Goal: Task Accomplishment & Management: Use online tool/utility

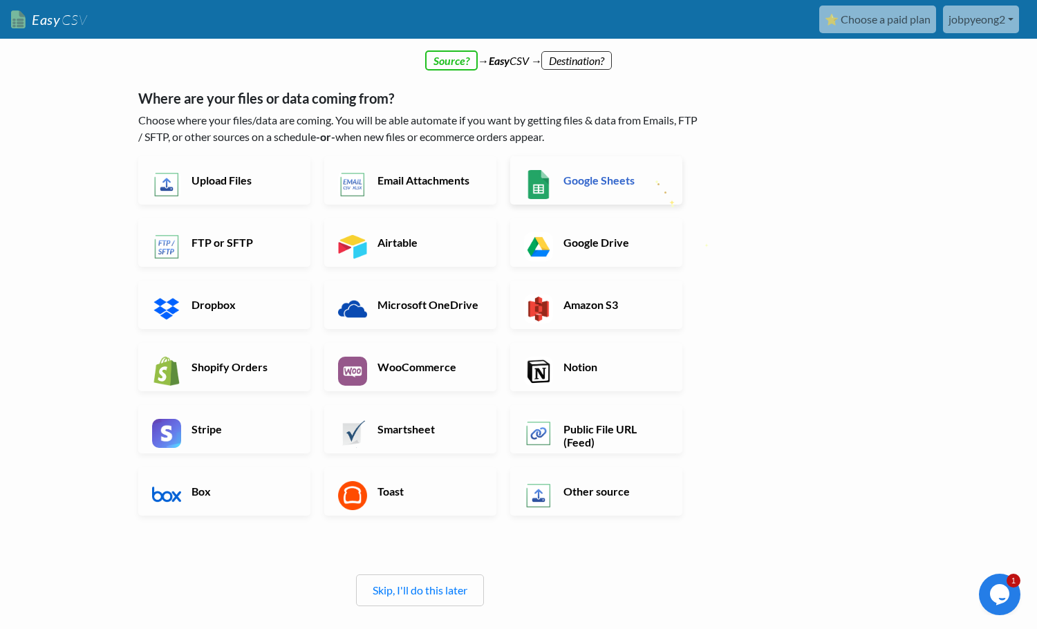
click at [655, 172] on link "Google Sheets" at bounding box center [596, 180] width 172 height 48
click at [608, 167] on link "Google Sheets" at bounding box center [596, 180] width 172 height 48
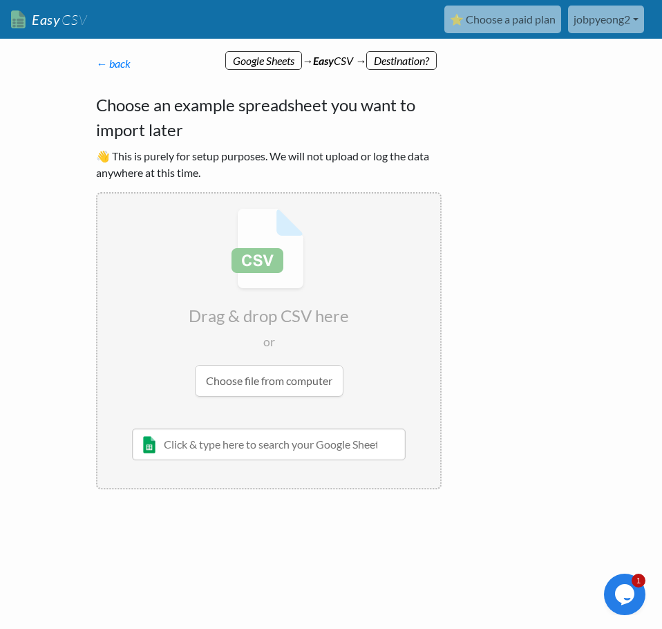
click at [191, 151] on p "👋 This is purely for setup purposes. We will not upload or log the data anywher…" at bounding box center [269, 164] width 346 height 33
click at [97, 151] on p "👋 This is purely for setup purposes. We will not upload or log the data anywher…" at bounding box center [269, 164] width 346 height 33
click at [123, 69] on link "← back" at bounding box center [113, 63] width 35 height 13
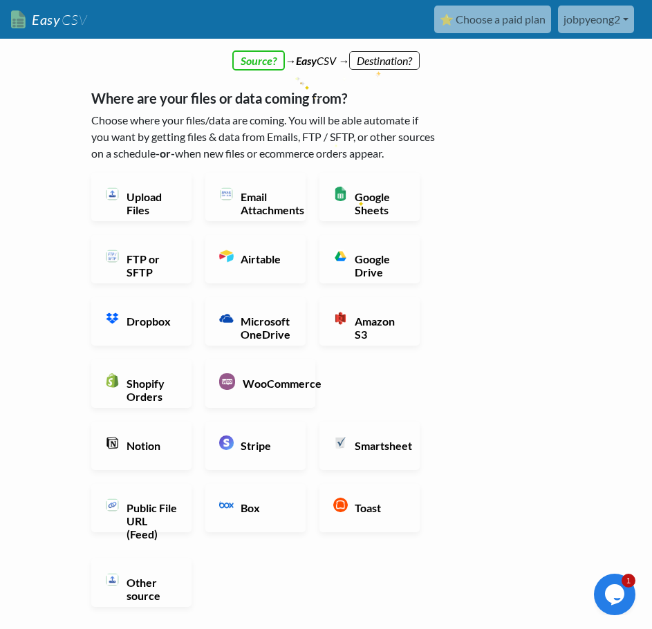
click at [376, 64] on div "← back Thanks for signing up! Set up your Import Flow and Upload Page in 1 minu…" at bounding box center [263, 398] width 373 height 715
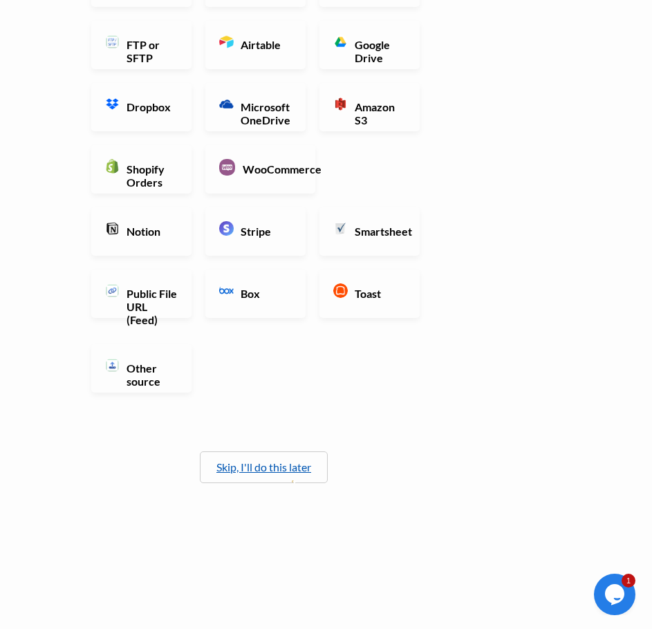
click at [292, 472] on link "Skip, I'll do this later" at bounding box center [263, 466] width 95 height 13
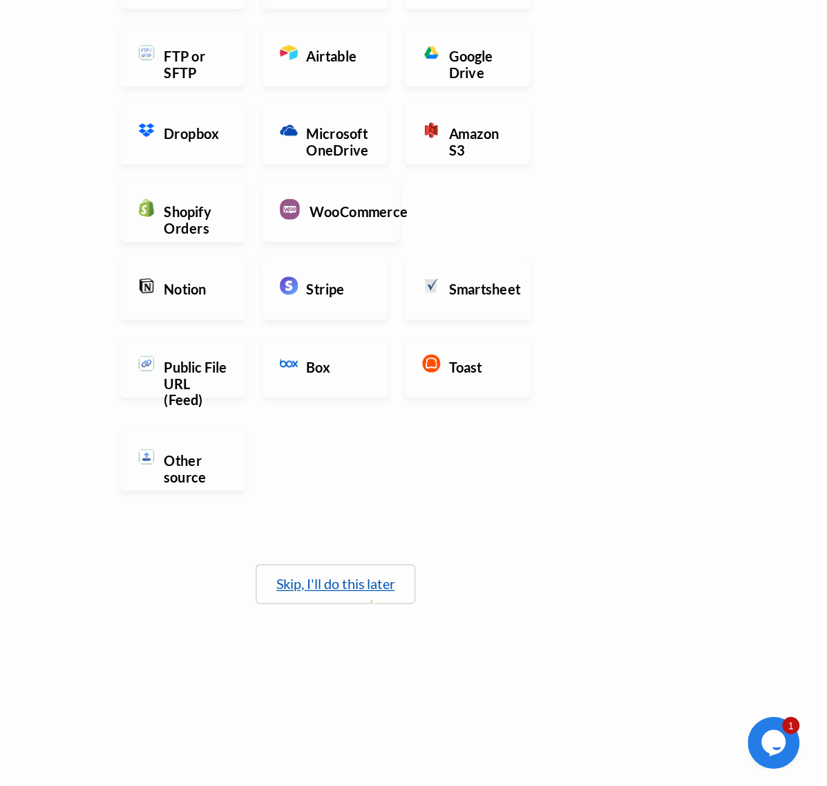
scroll to position [0, 0]
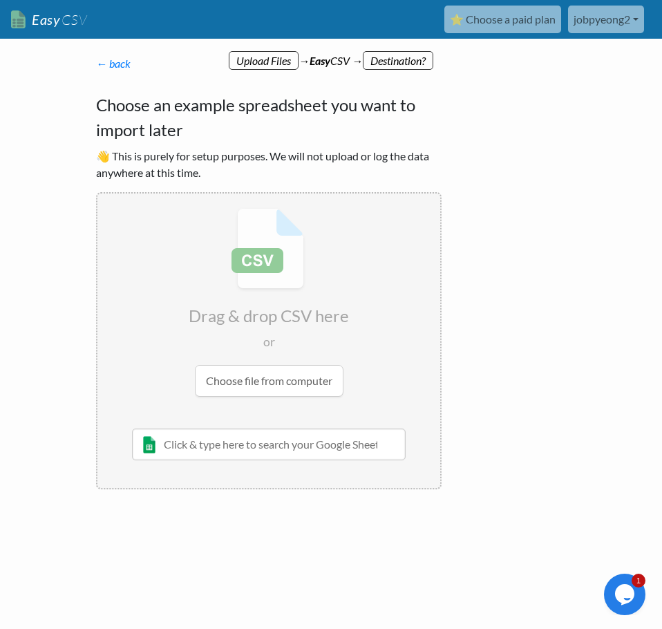
click at [203, 133] on h4 "Choose an example spreadsheet you want to import later" at bounding box center [269, 118] width 346 height 50
click at [257, 67] on p "← back Thanks for signing up! Set up your Import Flow and Upload Page in 1 minu…" at bounding box center [269, 63] width 346 height 17
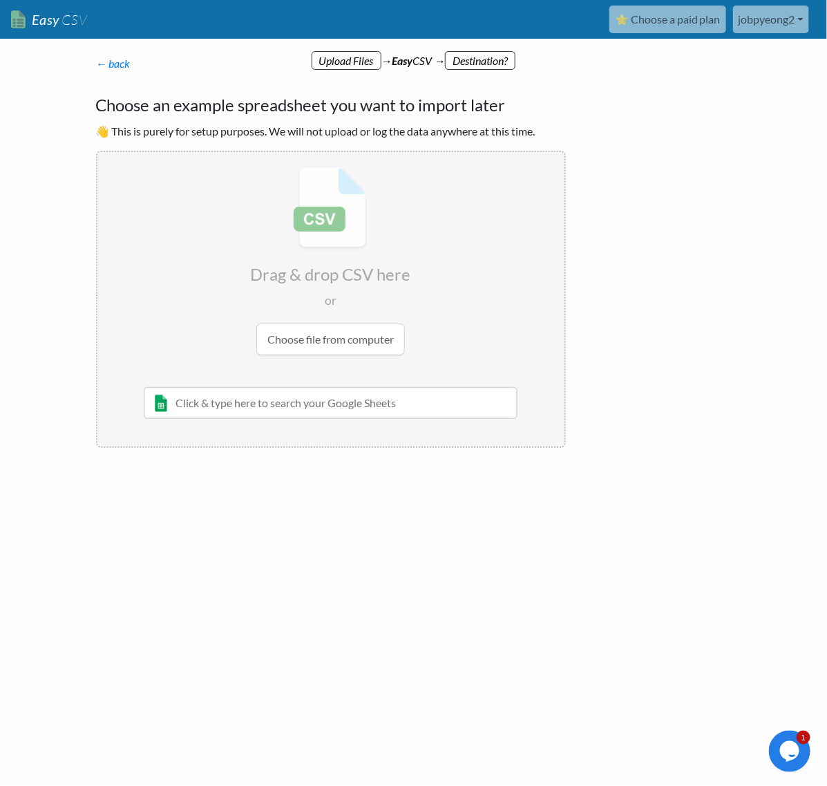
click at [285, 153] on input "file" at bounding box center [330, 261] width 467 height 218
click at [120, 68] on link "← back" at bounding box center [113, 63] width 35 height 13
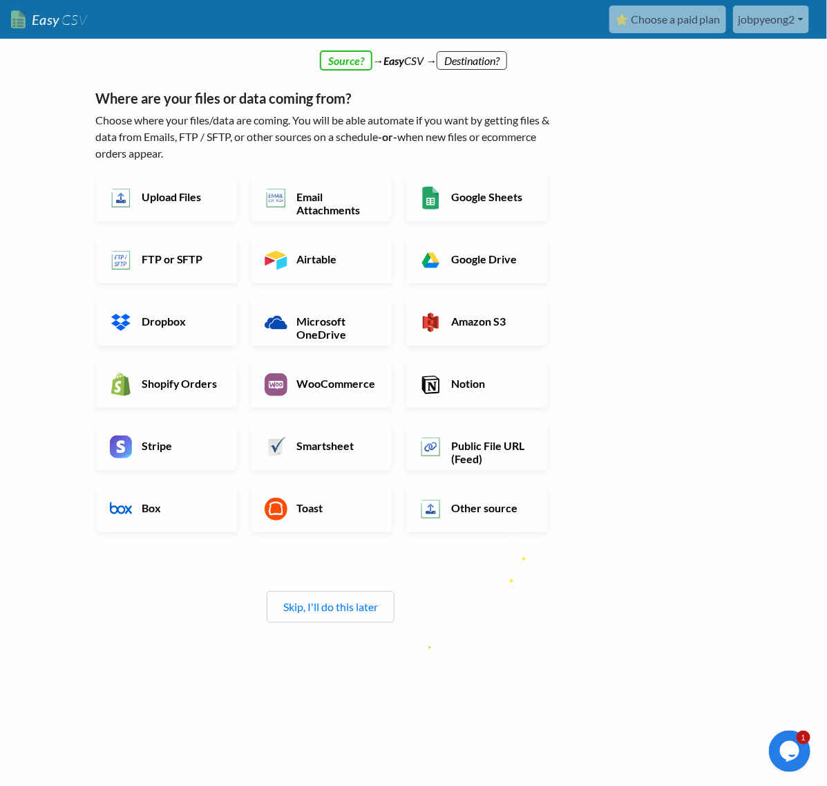
click at [509, 586] on div "Where are your files or data coming from? Choose where your files/data are comi…" at bounding box center [331, 349] width 470 height 547
click at [449, 373] on link "Notion" at bounding box center [476, 383] width 141 height 48
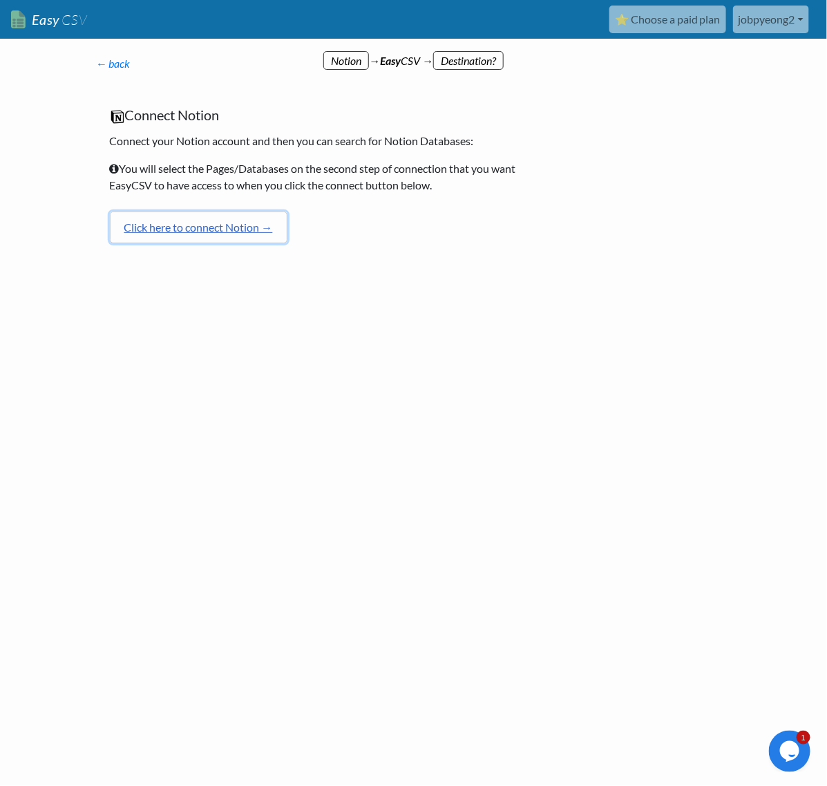
click at [261, 226] on link "Click here to connect Notion →" at bounding box center [199, 227] width 178 height 32
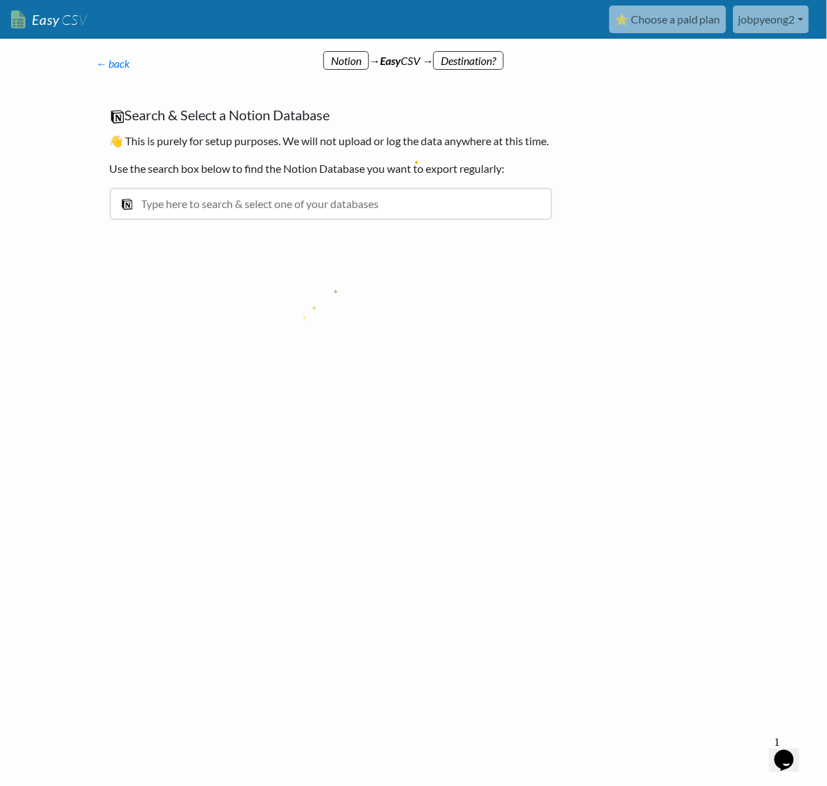
click at [301, 310] on div at bounding box center [192, 299] width 221 height 76
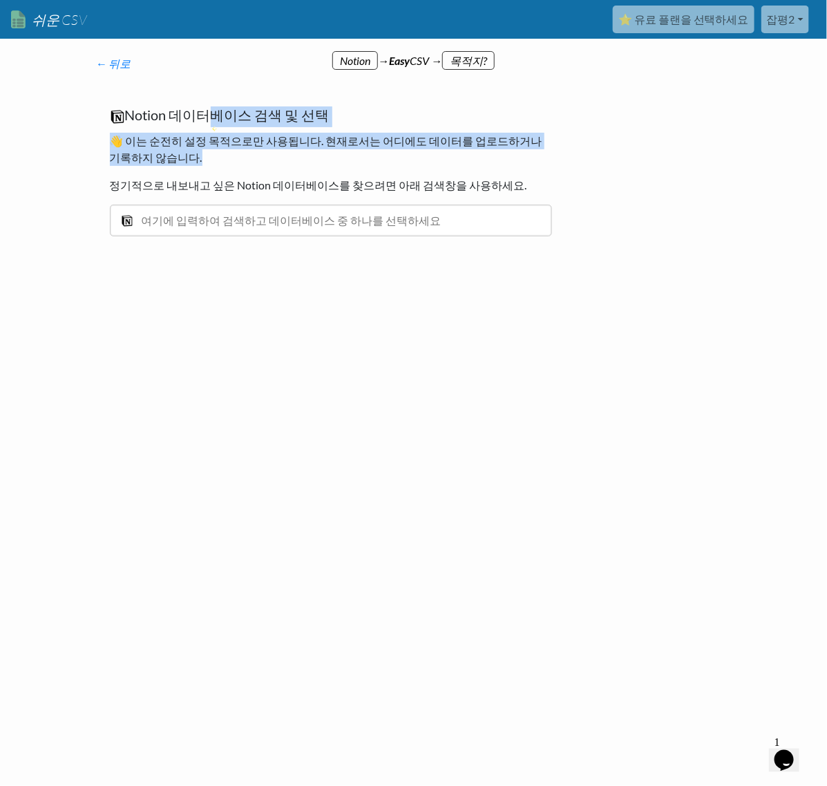
drag, startPoint x: 222, startPoint y: 126, endPoint x: 408, endPoint y: 218, distance: 207.1
click at [353, 194] on div "Notion 데이터베이스 검색 및 선택 👋 이는 순전히 설정 목적으로만 사용됩니다. 현재로서는 어디에도 데이터를 업로드하거나 기록하지 않습니다…" at bounding box center [331, 178] width 470 height 171
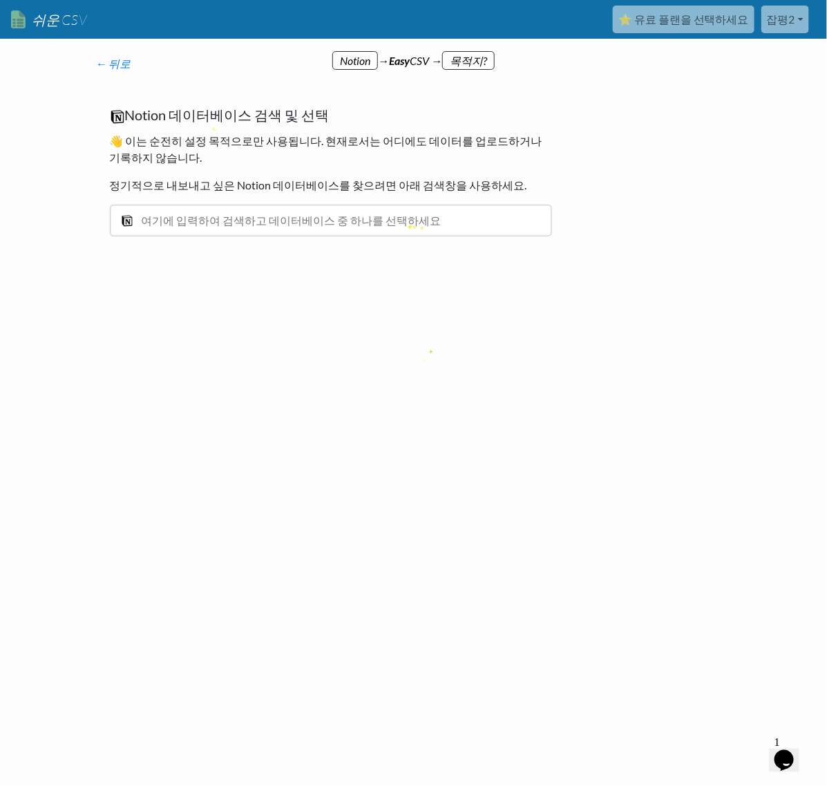
click at [424, 350] on div "← 뒤로 가입해 주셔서 감사합니다! 아래에서 1분 만에 가져오기 흐름과 업로드 페이지를 설정해 보세요 :) 귀하의 파일이나 데이터는 어디에서 …" at bounding box center [413, 211] width 663 height 285
click at [336, 208] on input "text" at bounding box center [331, 221] width 442 height 32
click at [175, 229] on input "text" at bounding box center [331, 221] width 442 height 32
type input "협력원 리스트"
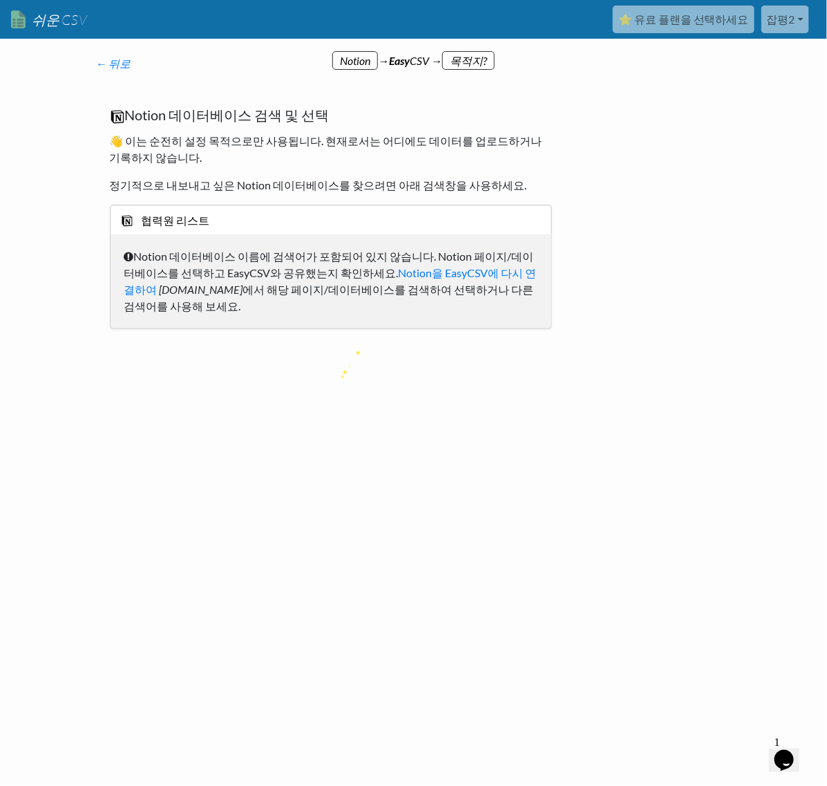
click at [340, 365] on html "쉬운 CSV ⭐ 유료 플랜을 선택하세요 잡평2 잡평2 모든 흐름 모든 CSV 생성기 사업 및 계획 정보 사용자 관리 내 계정 연결된 앱 Sal…" at bounding box center [413, 182] width 827 height 365
click at [237, 214] on input "협력원 리스트" at bounding box center [331, 221] width 442 height 32
click at [453, 365] on html "쉬운 CSV ⭐ 유료 플랜을 선택하세요 잡평2 잡평2 모든 흐름 모든 CSV 생성기 사업 및 계획 정보 사용자 관리 내 계정 연결된 앱 Sal…" at bounding box center [413, 182] width 827 height 365
click at [365, 109] on h5 "Notion 데이터베이스 검색 및 선택" at bounding box center [331, 116] width 442 height 21
drag, startPoint x: 247, startPoint y: 378, endPoint x: 239, endPoint y: 344, distance: 34.9
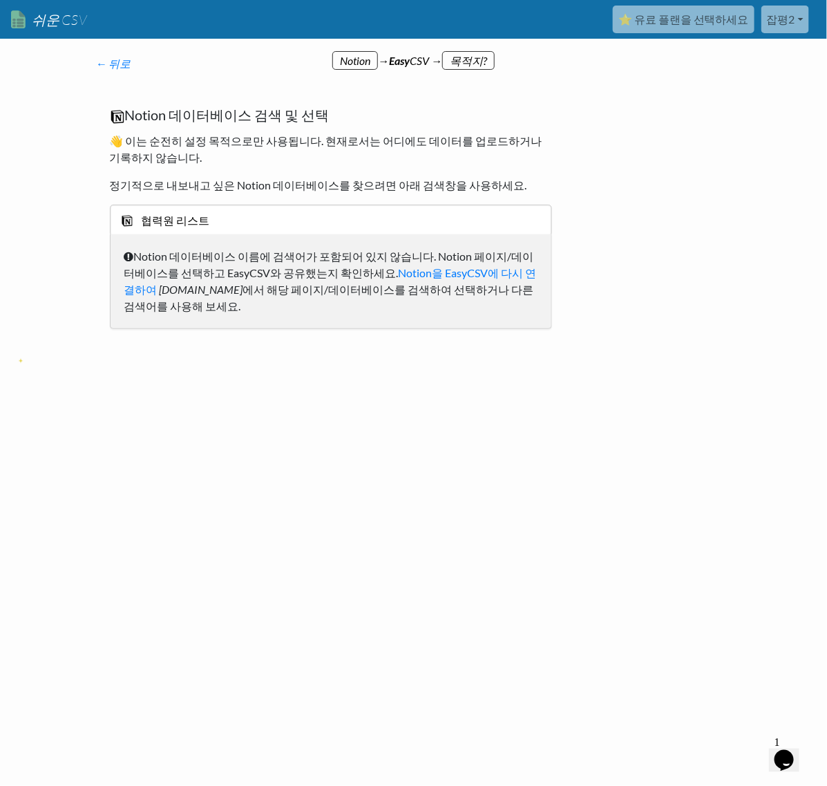
click at [249, 365] on html "쉬운 CSV ⭐ 유료 플랜을 선택하세요 잡평2 잡평2 모든 흐름 모든 CSV 생성기 사업 및 계획 정보 사용자 관리 내 계정 연결된 앱 Sal…" at bounding box center [413, 182] width 827 height 365
click at [174, 164] on p "👋 이는 순전히 설정 목적으로만 사용됩니다. 현재로서는 어디에도 데이터를 업로드하거나 기록하지 않습니다." at bounding box center [331, 149] width 442 height 33
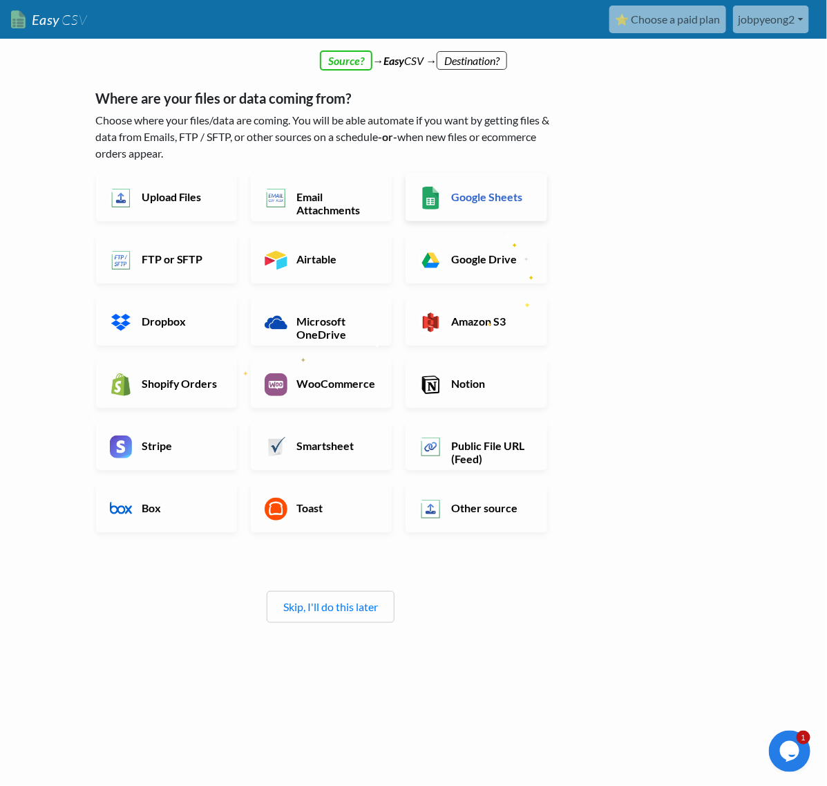
click at [501, 223] on div "Google Sheets" at bounding box center [483, 204] width 155 height 62
click at [485, 199] on h6 "Google Sheets" at bounding box center [490, 196] width 85 height 13
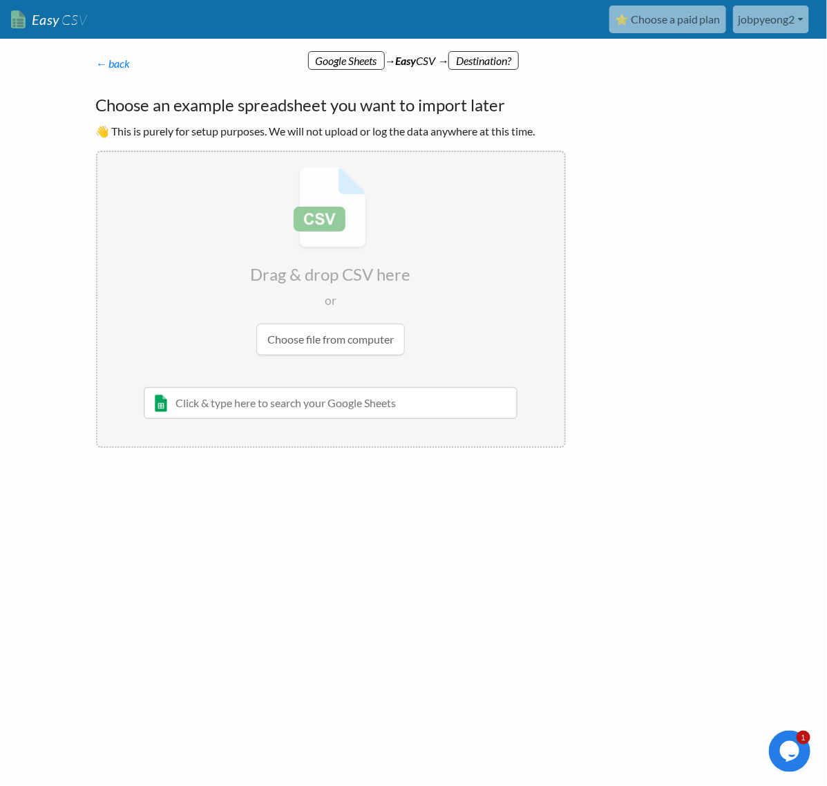
click at [319, 524] on div "← back Thanks for signing up! Set up your Import Flow and Upload Page in 1 minu…" at bounding box center [413, 303] width 663 height 469
click at [360, 549] on html "Easy CSV ⭐ Choose a paid plan jobpyeong2 Jobpyeong2 All Flows All CSV Generator…" at bounding box center [413, 274] width 827 height 549
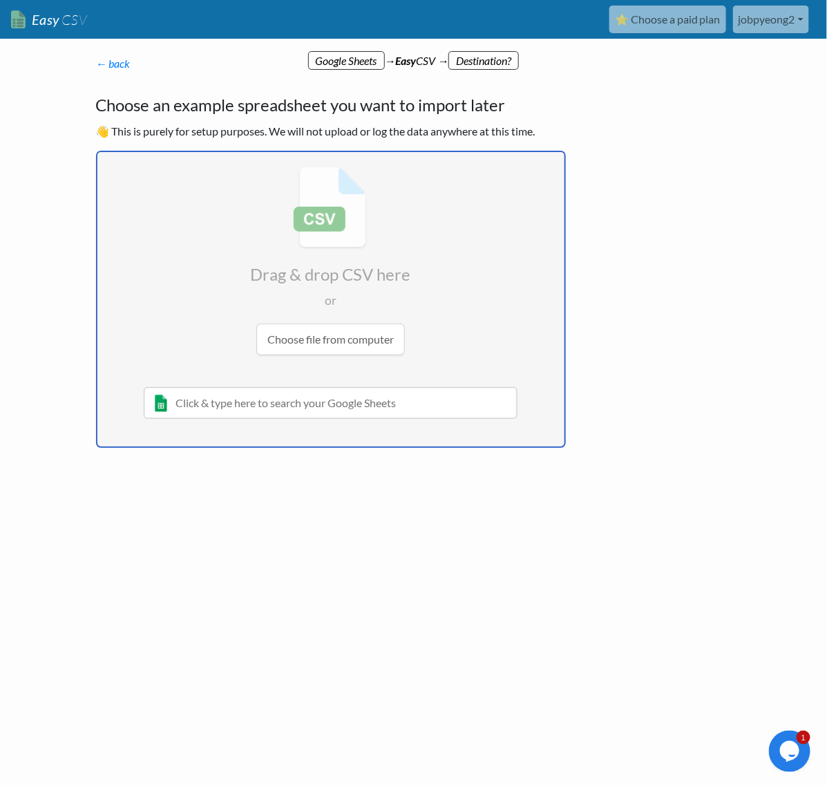
type input "C:\fakepath\test.csv"
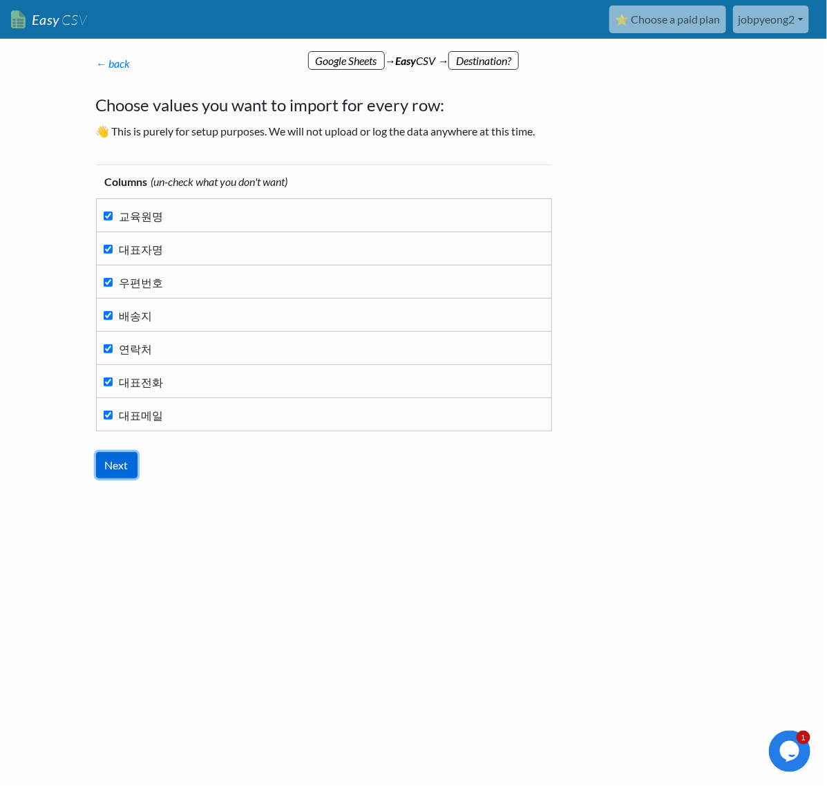
click at [113, 458] on input "Next" at bounding box center [116, 465] width 41 height 26
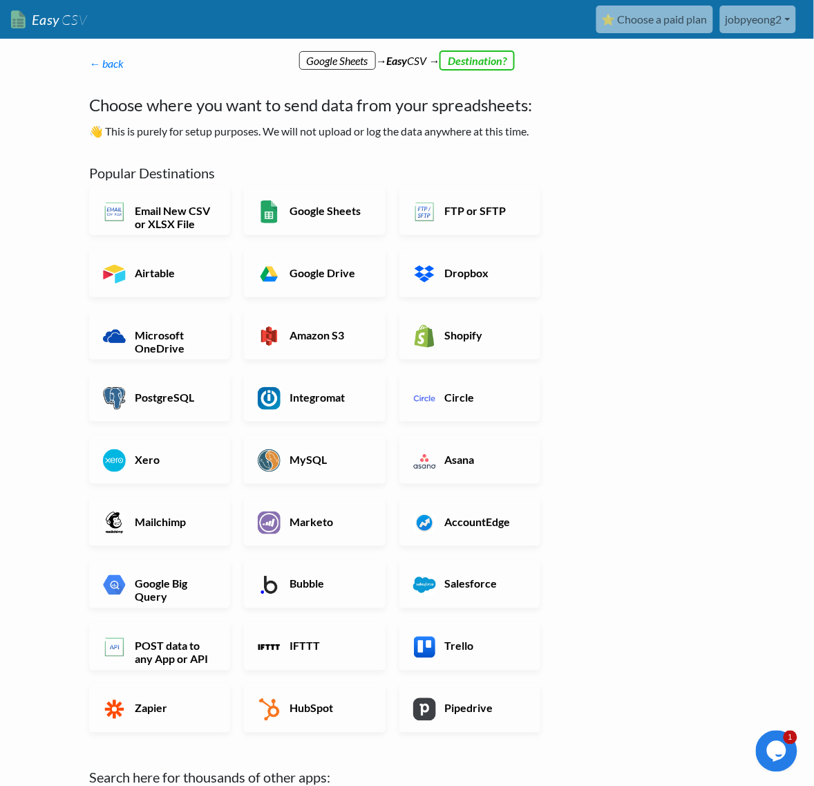
click at [688, 448] on div "← back Thanks for signing up! Set up your Import Flow and Upload Page in 1 minu…" at bounding box center [406, 504] width 663 height 871
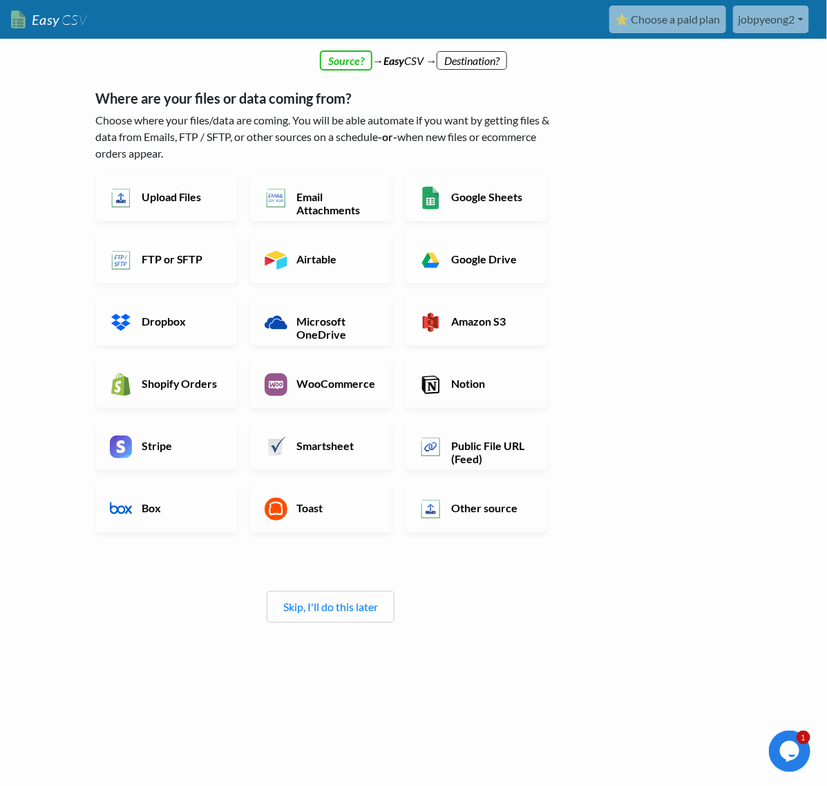
click at [218, 623] on div "Where are your files or data coming from? Choose where your files/data are comi…" at bounding box center [331, 349] width 470 height 547
click at [699, 180] on div "← back Thanks for signing up! Set up your Import Flow and Upload Page in 1 minu…" at bounding box center [413, 413] width 663 height 688
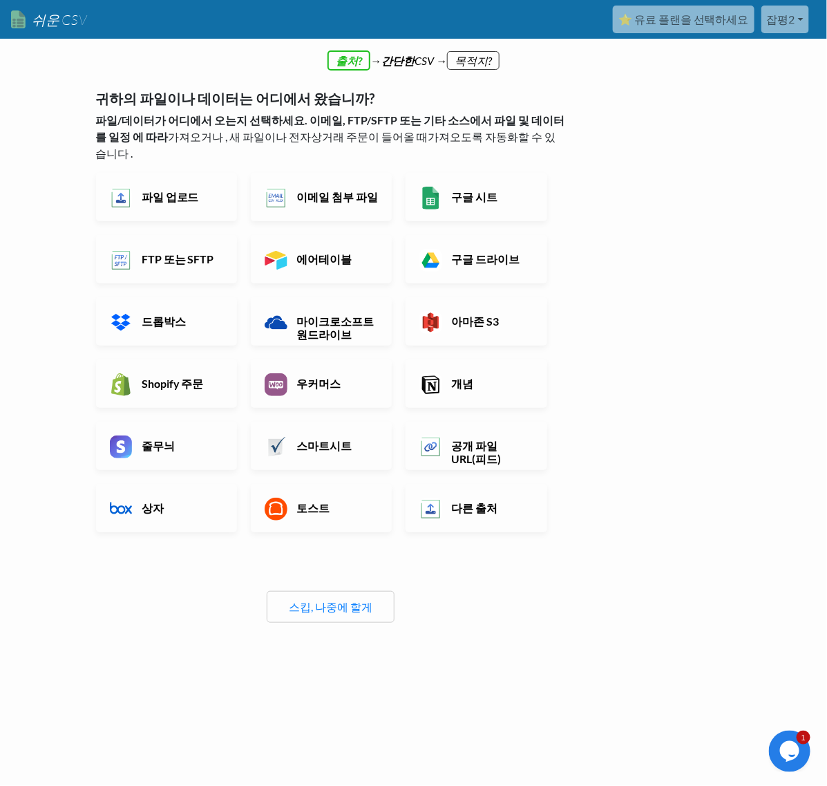
click at [243, 98] on font "귀하의 파일이나 데이터는 어디에서 왔습니까?" at bounding box center [235, 98] width 279 height 17
click at [437, 373] on img at bounding box center [431, 384] width 23 height 23
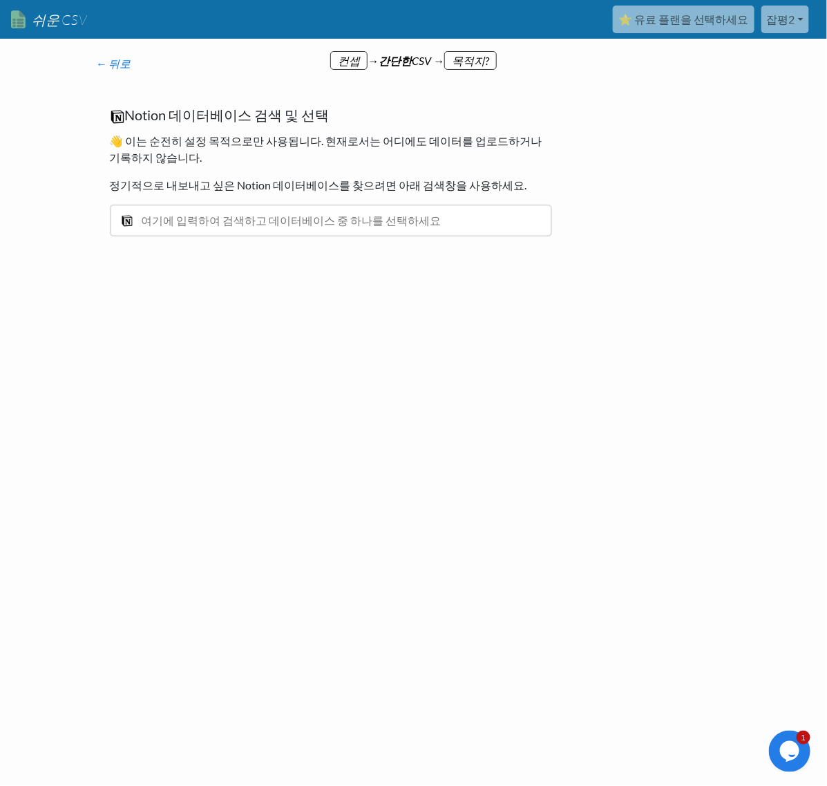
click at [205, 365] on html "CSV" at bounding box center [413, 182] width 827 height 365
drag, startPoint x: 264, startPoint y: 381, endPoint x: 401, endPoint y: 247, distance: 191.6
click at [267, 365] on html "CSV" at bounding box center [413, 182] width 827 height 365
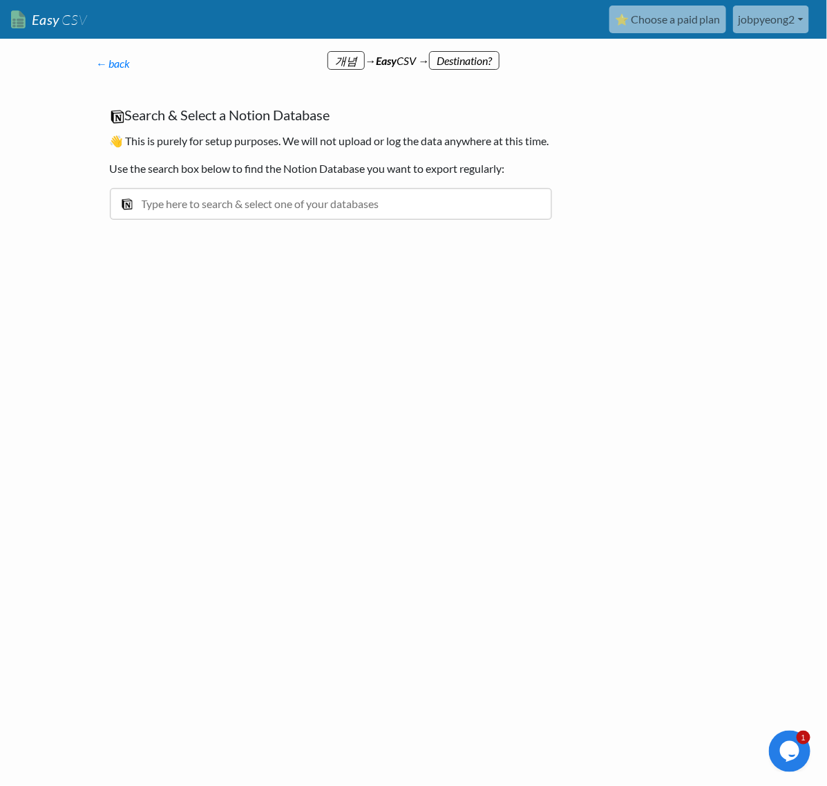
click at [211, 247] on div "Search & Select a Notion Database 👋 This is purely for setup purposes. We will …" at bounding box center [331, 170] width 470 height 155
click at [198, 220] on input "text" at bounding box center [331, 204] width 442 height 32
type input "ㄴ"
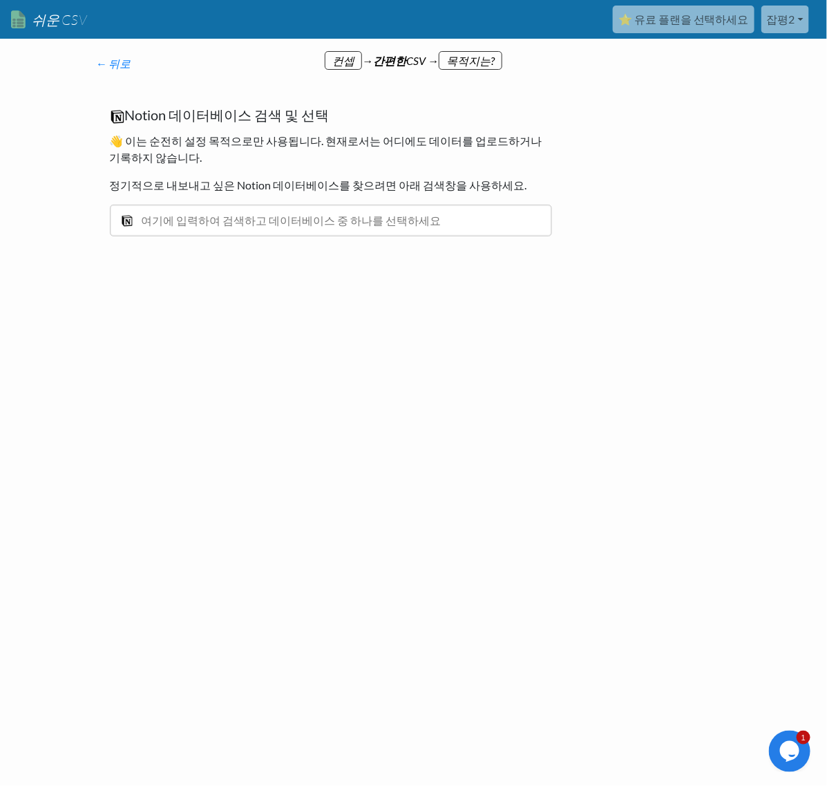
click at [371, 313] on div "← 뒤로 가입해 주셔서 감사합니다! 아래에서 1분 만에 가져오기 흐름과 업로드 페이지를 설정해 보세요 :) 귀하의 파일이나 데이터는 어디에서 …" at bounding box center [413, 211] width 663 height 285
click at [309, 250] on div "Notion 데이터베이스 검색 및 선택 👋 이는 순전히 설정 목적으로만 사용됩니다. 현재로서는 어디에도 데이터를 업로드하거나 기록하지 않습니다…" at bounding box center [331, 178] width 470 height 171
click at [302, 229] on input "text" at bounding box center [331, 221] width 442 height 32
click at [294, 279] on div at bounding box center [192, 316] width 221 height 76
click at [779, 30] on link "잡평2" at bounding box center [786, 20] width 48 height 28
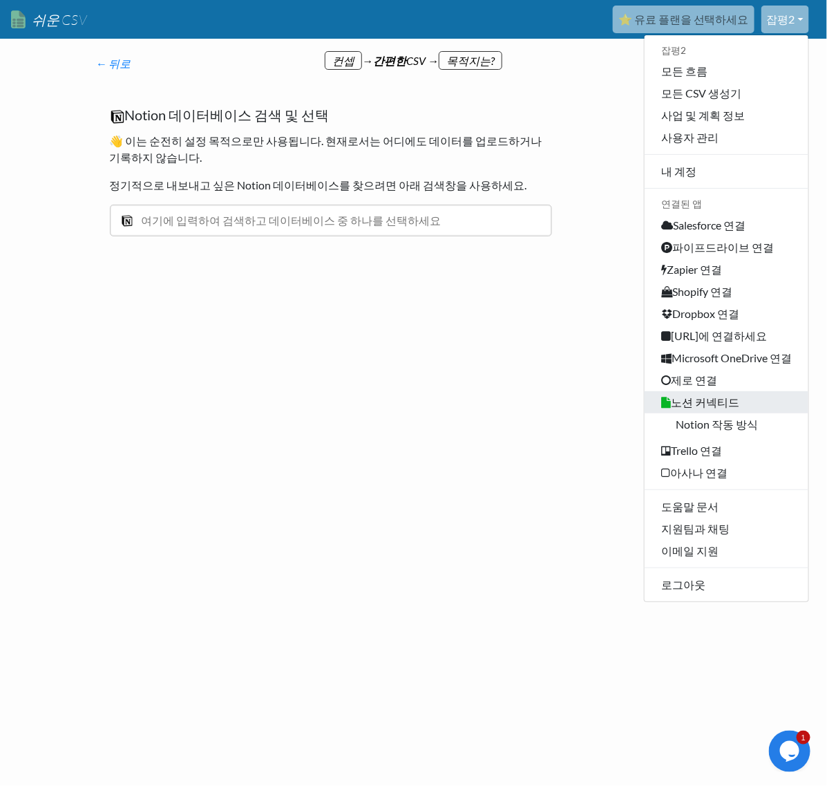
click at [701, 408] on font "노션 커넥티드" at bounding box center [705, 401] width 68 height 13
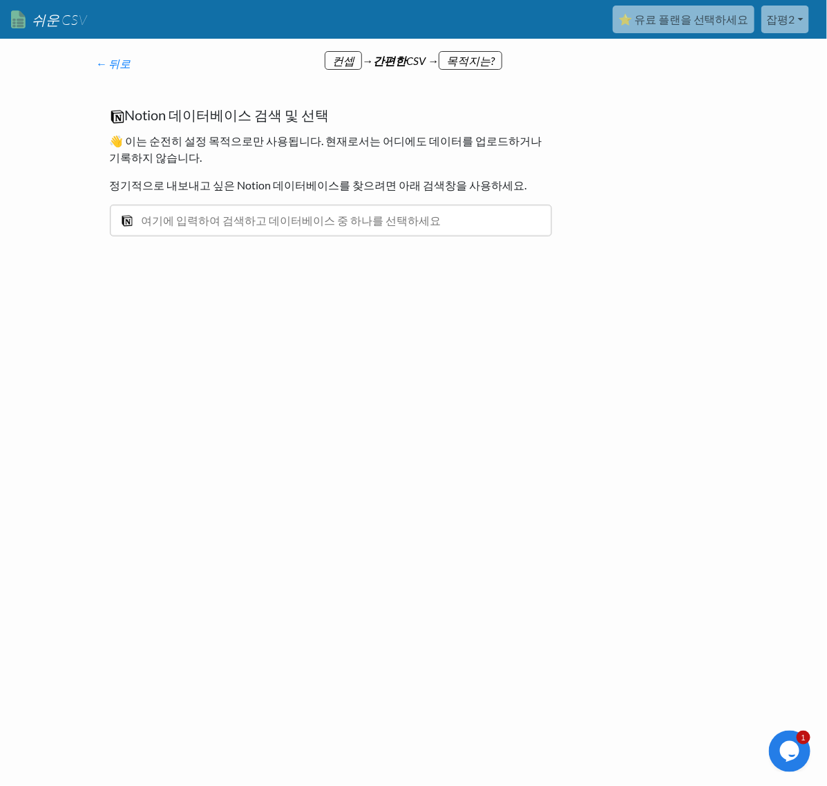
click at [152, 149] on font "👋 이는 순전히 설정 목적으로만 사용됩니다. 현재로서는 어디에도 데이터를 업로드하거나 기록하지 않습니다." at bounding box center [326, 149] width 433 height 30
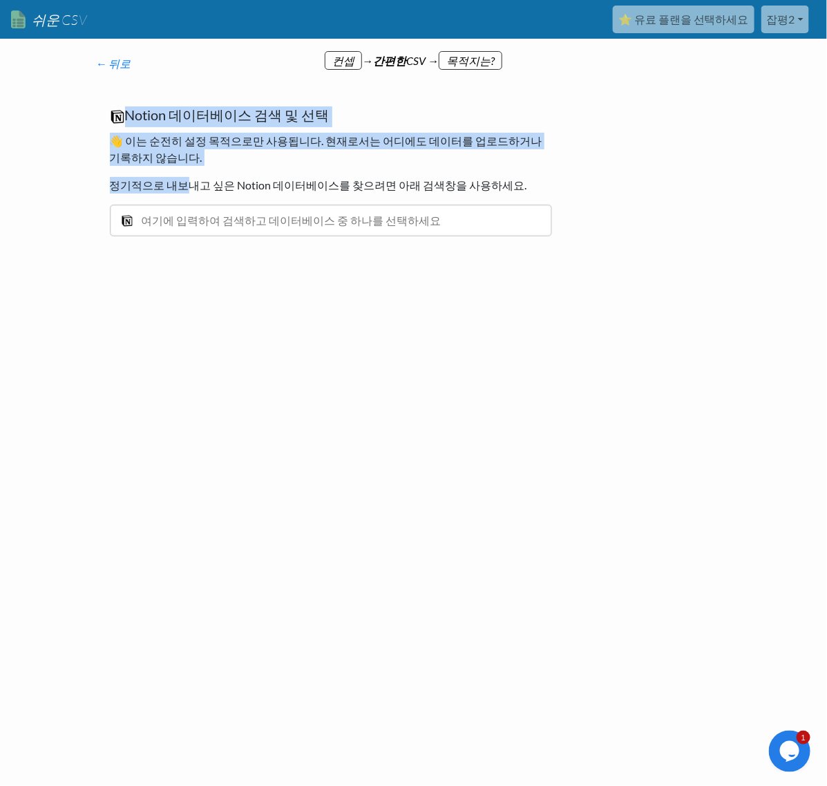
drag, startPoint x: 129, startPoint y: 104, endPoint x: 198, endPoint y: 183, distance: 105.8
click at [198, 183] on div "Notion 데이터베이스 검색 및 선택 👋 이는 순전히 설정 목적으로만 사용됩니다. 현재로서는 어디에도 데이터를 업로드하거나 기록하지 않습니다…" at bounding box center [331, 178] width 470 height 171
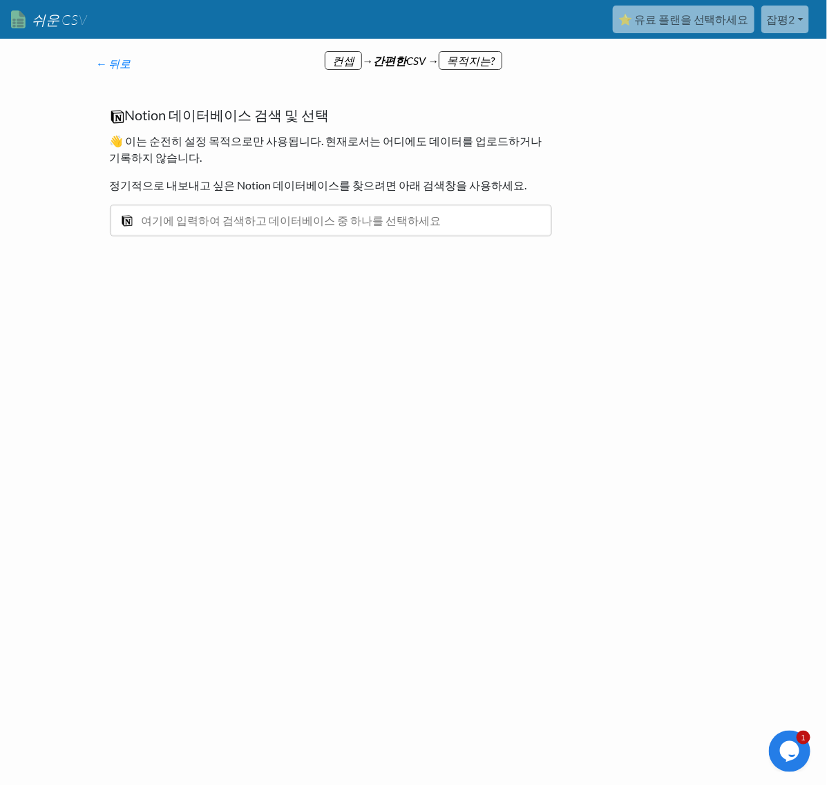
click at [201, 184] on font "정기적으로 내보내고 싶은 Notion 데이터베이스를 찾으려면 아래 검색창을 사용하세요." at bounding box center [318, 184] width 417 height 13
click at [185, 229] on input "text" at bounding box center [331, 221] width 442 height 32
type input "집"
type input "집체"
click at [175, 365] on html "CSV" at bounding box center [413, 182] width 827 height 365
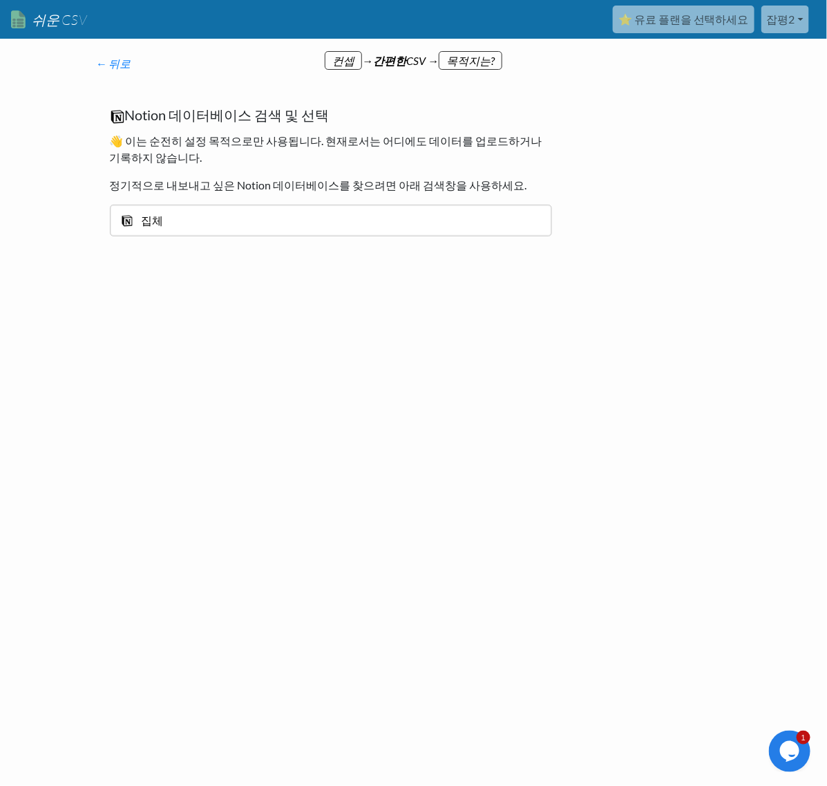
click at [388, 361] on html "CSV" at bounding box center [413, 182] width 827 height 365
click at [97, 61] on font "← 뒤로" at bounding box center [113, 63] width 35 height 13
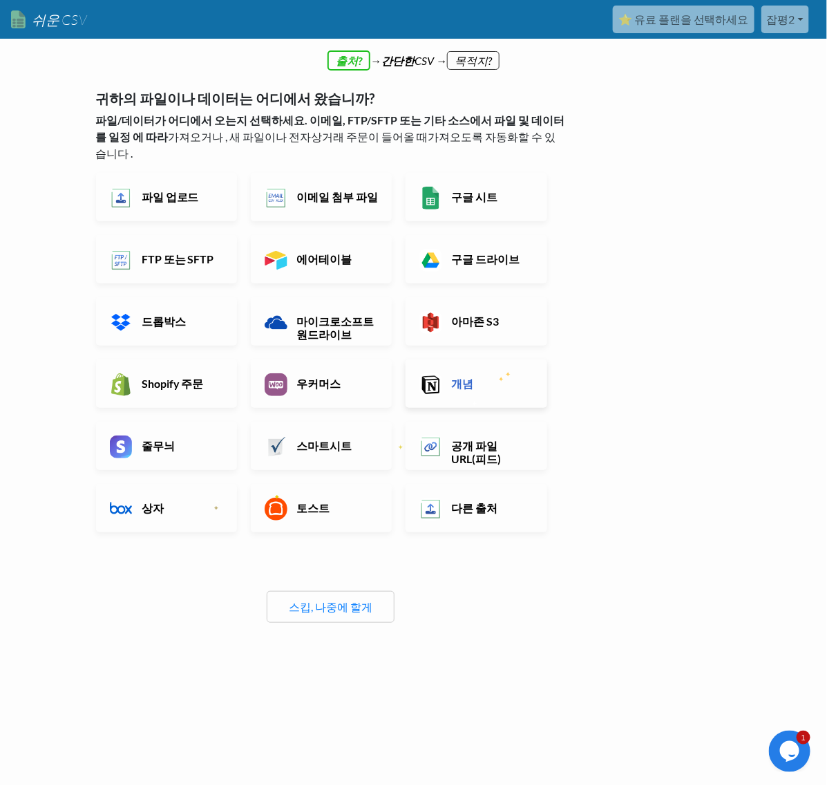
click at [508, 377] on h6 "개념" at bounding box center [490, 383] width 85 height 13
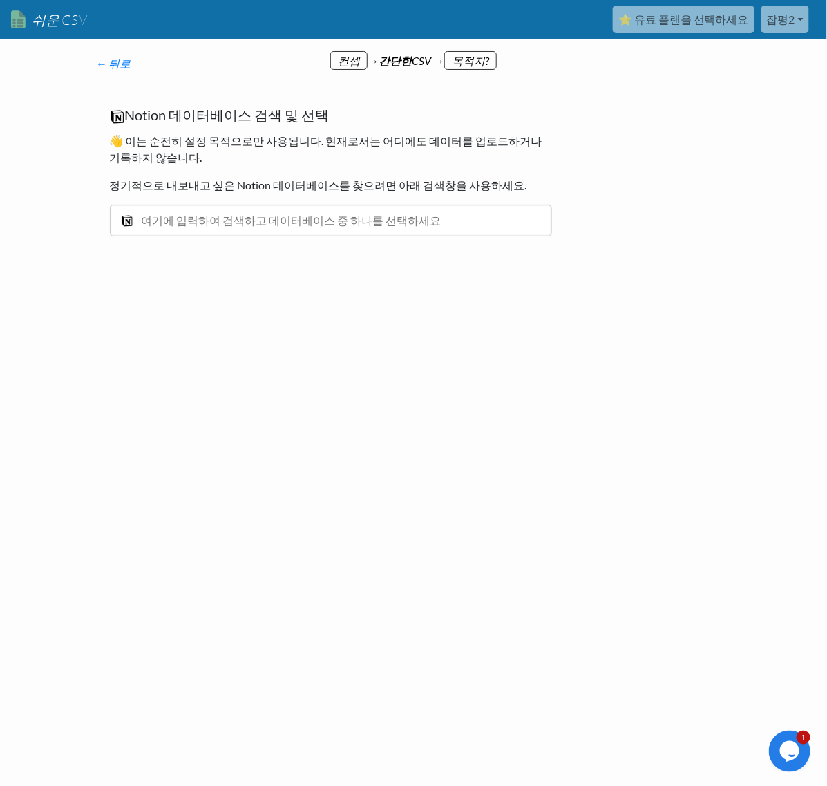
click at [446, 218] on input "text" at bounding box center [331, 221] width 442 height 32
paste input "https://www.notion.so/pk-secret-cloud/1cb8e36466ca80c39e96e1f3975a41b0?v=1cb8e3…"
type input "https://www.notion.so/pk-secret-cloud/1cb8e36466ca80c39e96e1f3975a41b0?v=1cb8e3…"
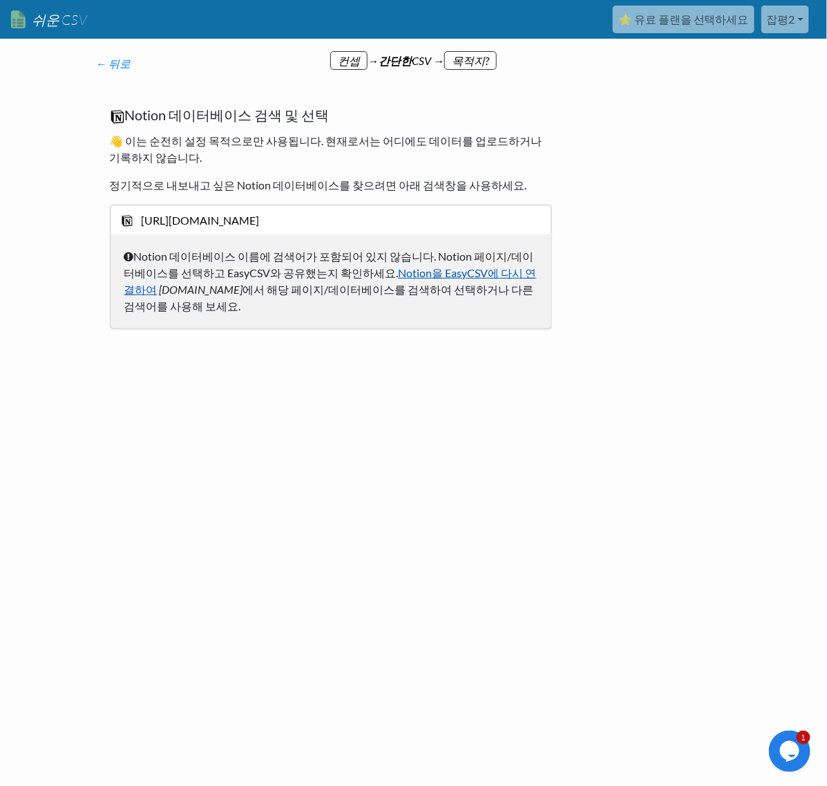
click at [446, 270] on font "Notion을 EasyCSV에 다시 연결하여" at bounding box center [330, 281] width 413 height 30
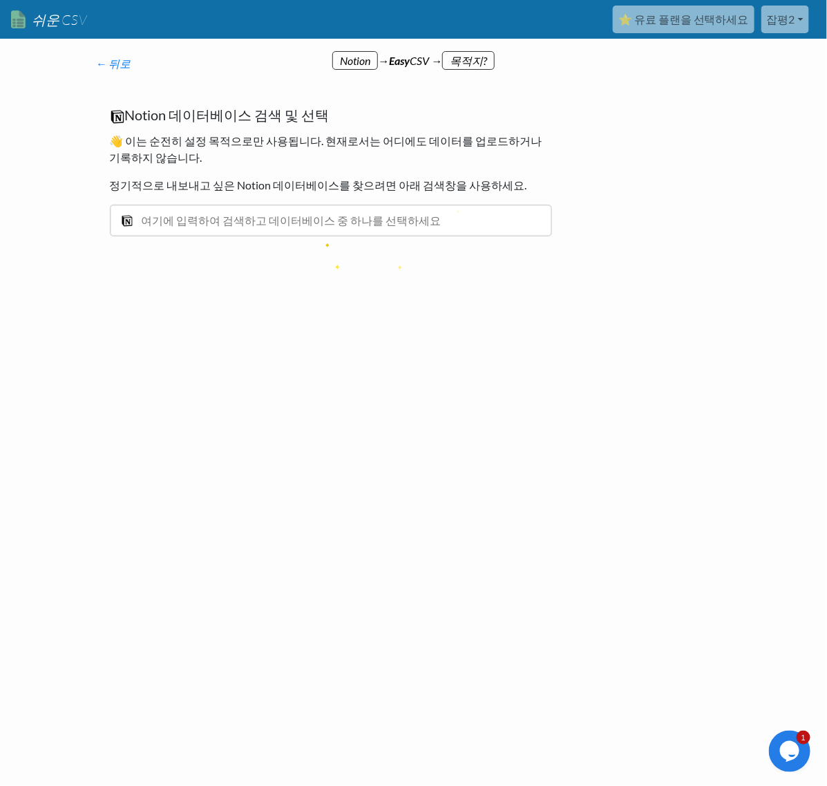
click at [322, 225] on input "text" at bounding box center [331, 221] width 442 height 32
type input "협력원 리스트"
type input "가"
type input "렵"
click at [233, 243] on div "협력원리스트" at bounding box center [341, 251] width 403 height 17
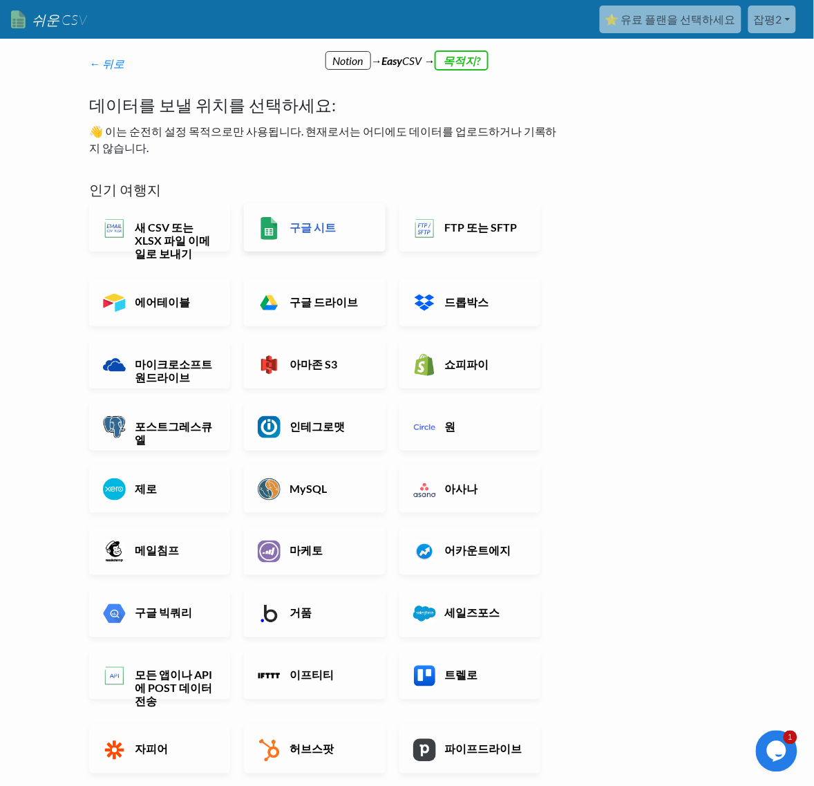
click at [342, 236] on link "구글 시트" at bounding box center [314, 227] width 141 height 48
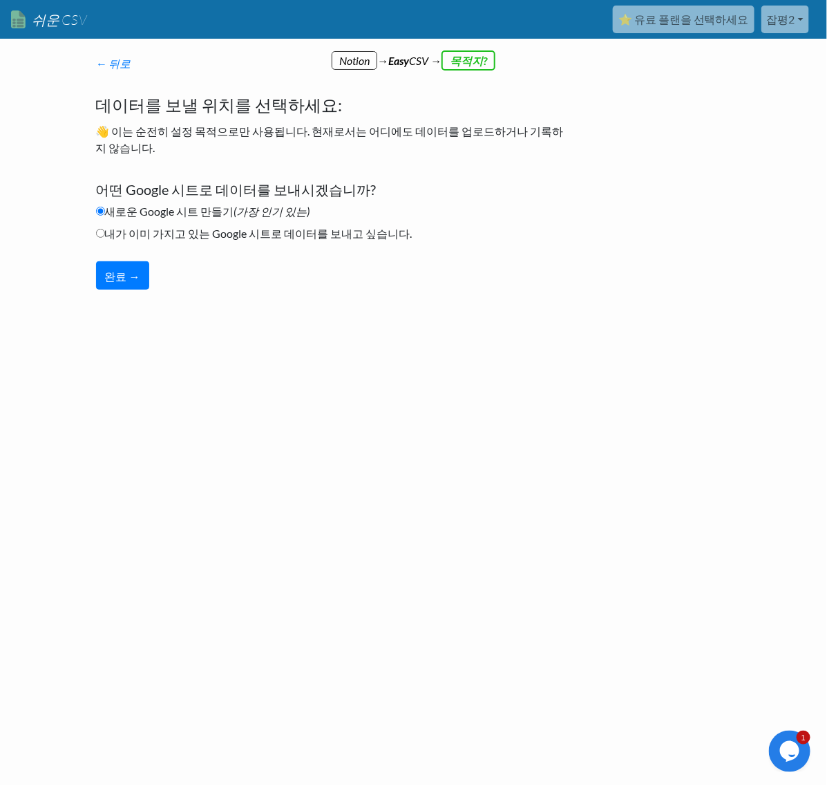
click at [342, 236] on font "내가 이미 가지고 있는 Google 시트로 데이터를 보내고 싶습니다." at bounding box center [259, 233] width 308 height 13
click at [105, 236] on input "내가 이미 가지고 있는 Google 시트로 데이터를 보내고 싶습니다." at bounding box center [100, 233] width 9 height 9
radio input "true"
click at [98, 284] on button "완료 →" at bounding box center [122, 275] width 53 height 28
click at [403, 344] on div "← 뒤로 가입해 주셔서 감사합니다! 아래에서 1분 만에 가져오기 흐름과 업로드 페이지를 설정해 보세요 :) 귀하의 파일이나 데이터는 어디에서 …" at bounding box center [413, 224] width 663 height 310
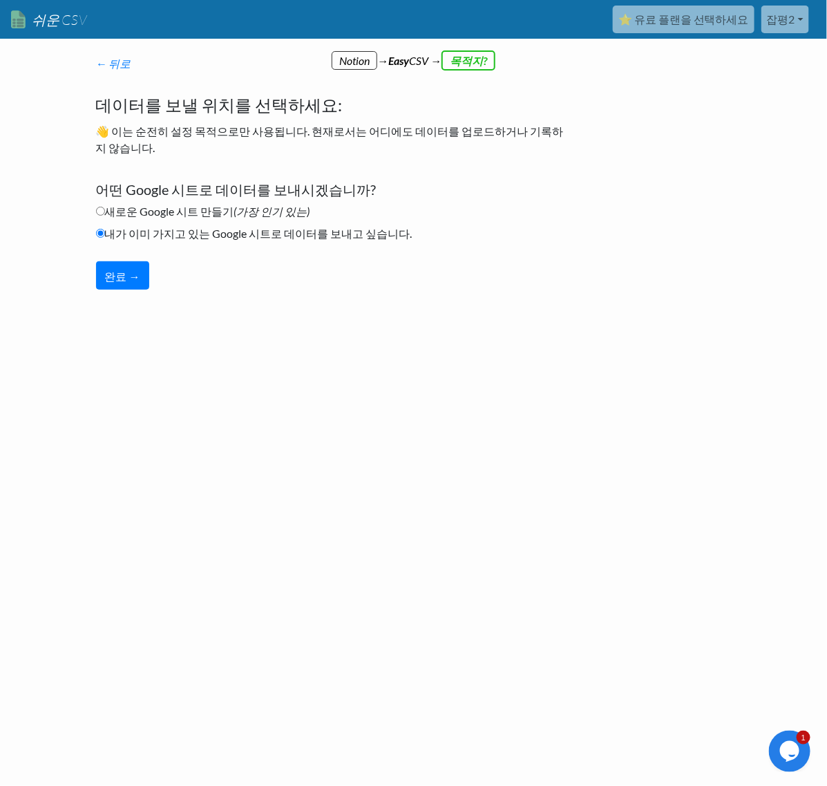
click at [107, 212] on font "새로운 Google 시트 만들기" at bounding box center [169, 211] width 129 height 13
click at [105, 212] on input "새로운 Google 시트 만들기 (가장 인기 있는)" at bounding box center [100, 211] width 9 height 9
radio input "true"
click at [105, 261] on button "완료 →" at bounding box center [122, 275] width 53 height 28
